Goal: Book appointment/travel/reservation

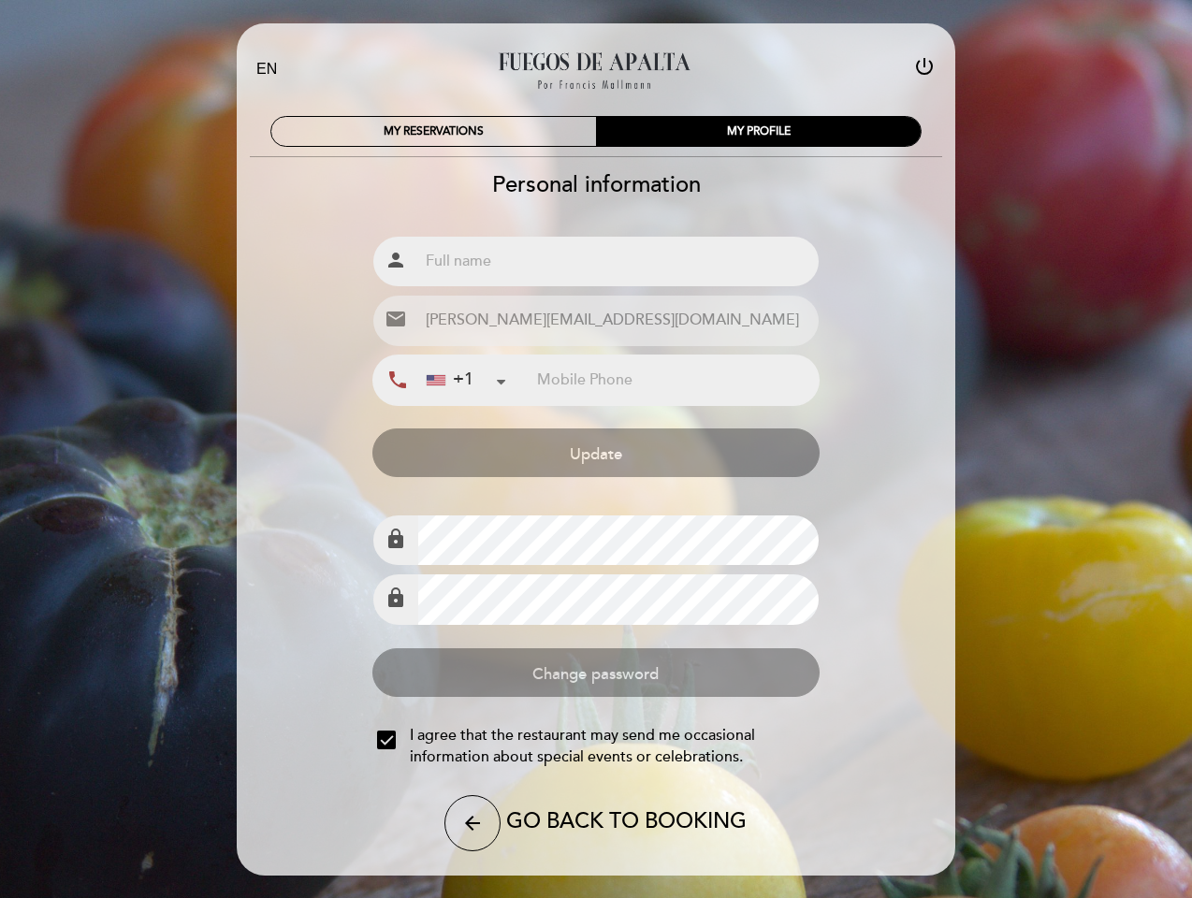
click at [924, 69] on icon "power_settings_new" at bounding box center [924, 66] width 22 height 22
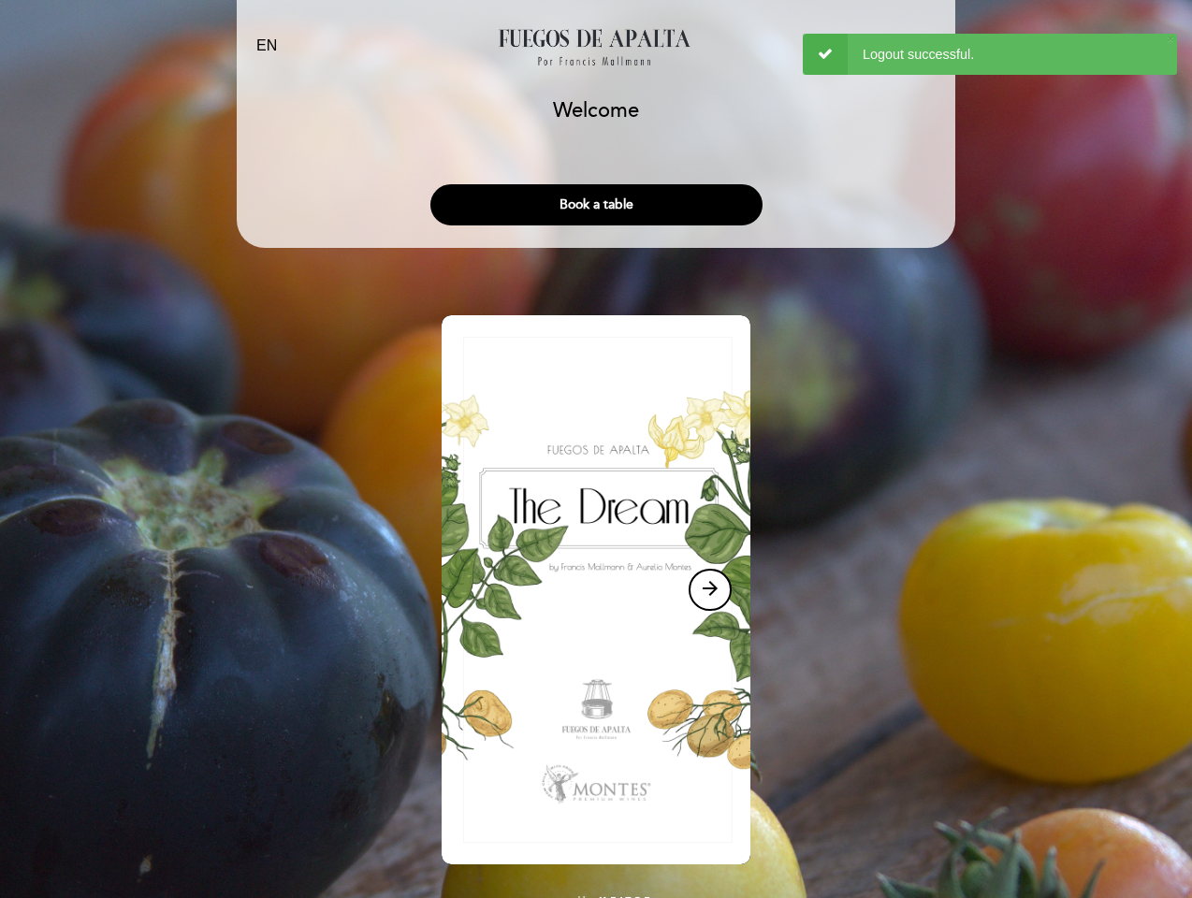
click at [386, 740] on div "arrow_forward" at bounding box center [596, 593] width 720 height 556
click at [471, 823] on img at bounding box center [595, 589] width 309 height 549
